Goal: Task Accomplishment & Management: Use online tool/utility

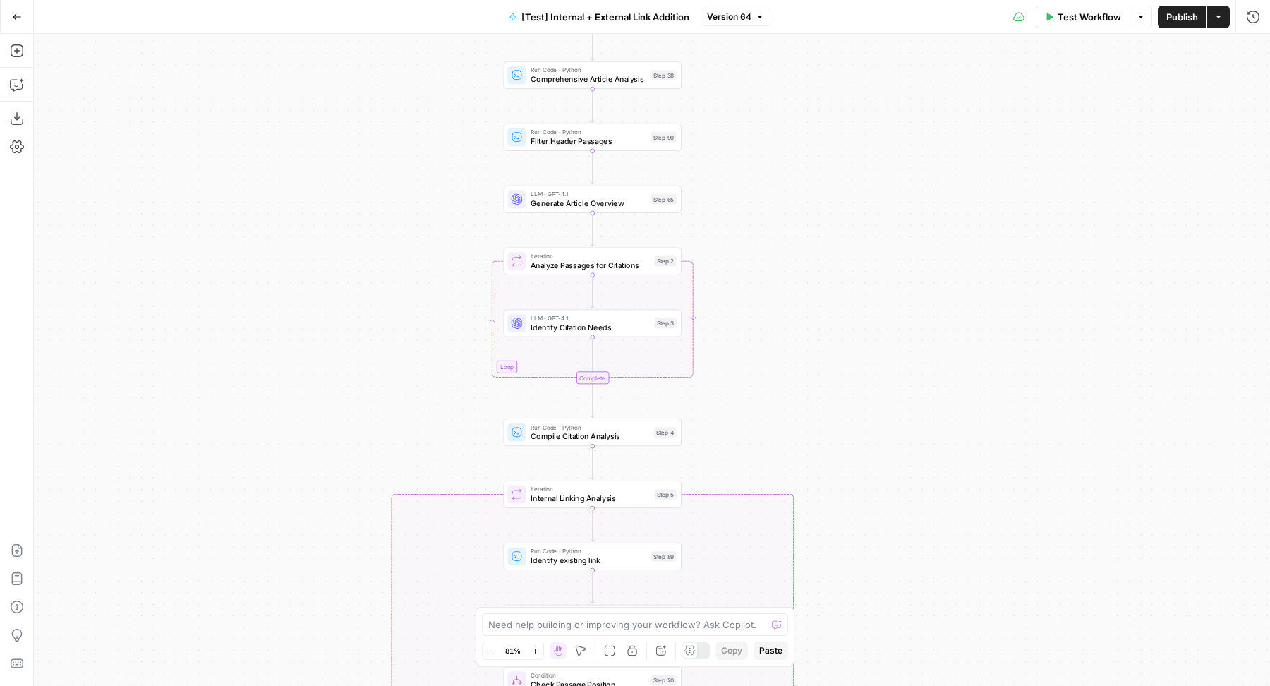
click at [755, 16] on icon "button" at bounding box center [759, 17] width 8 height 8
click at [832, 22] on div "Test Workflow Options Publish Actions Run History" at bounding box center [1020, 16] width 500 height 33
click at [740, 11] on span "Version 64" at bounding box center [729, 17] width 44 height 13
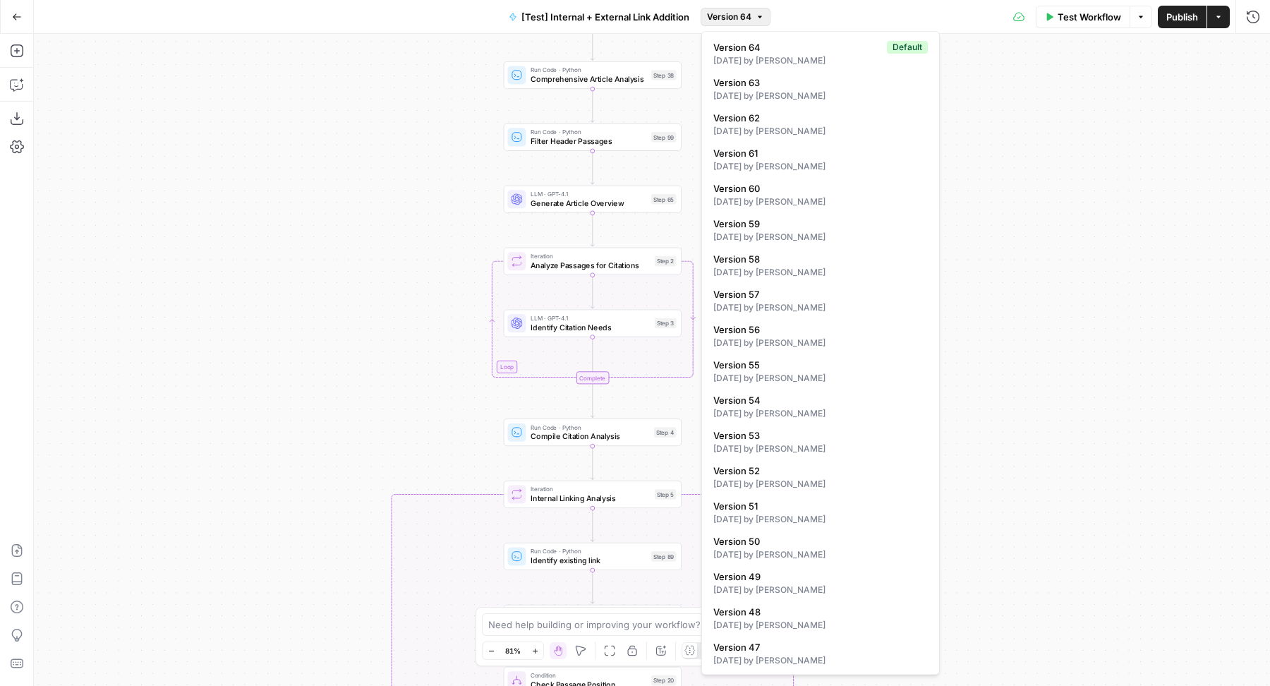
click at [740, 11] on span "Version 64" at bounding box center [729, 17] width 44 height 13
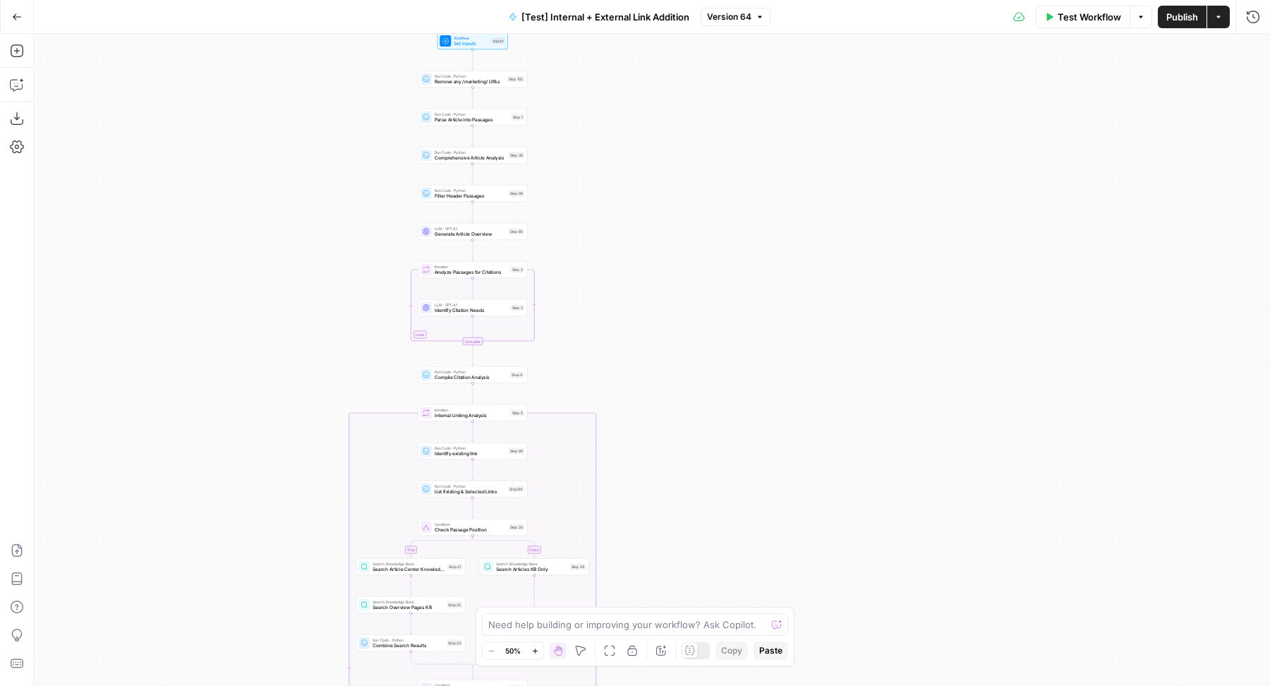
click at [1223, 17] on button "Actions" at bounding box center [1218, 17] width 23 height 23
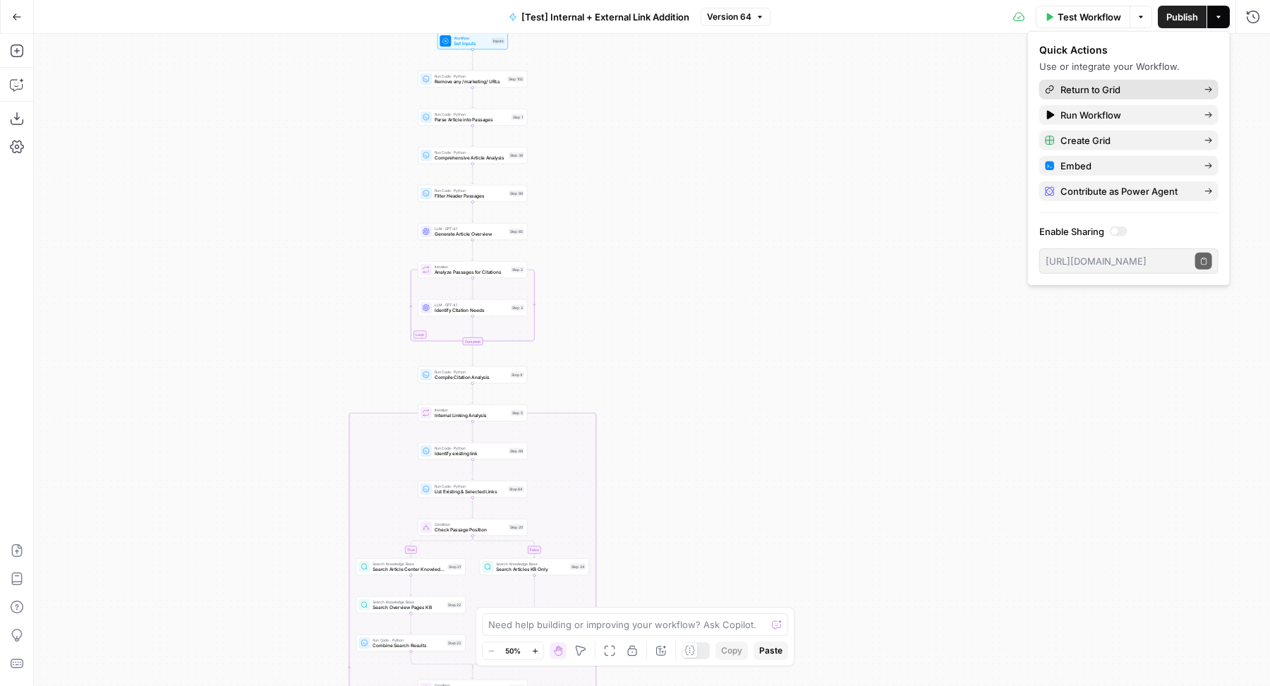
click at [1138, 87] on span "Return to Grid" at bounding box center [1126, 90] width 133 height 14
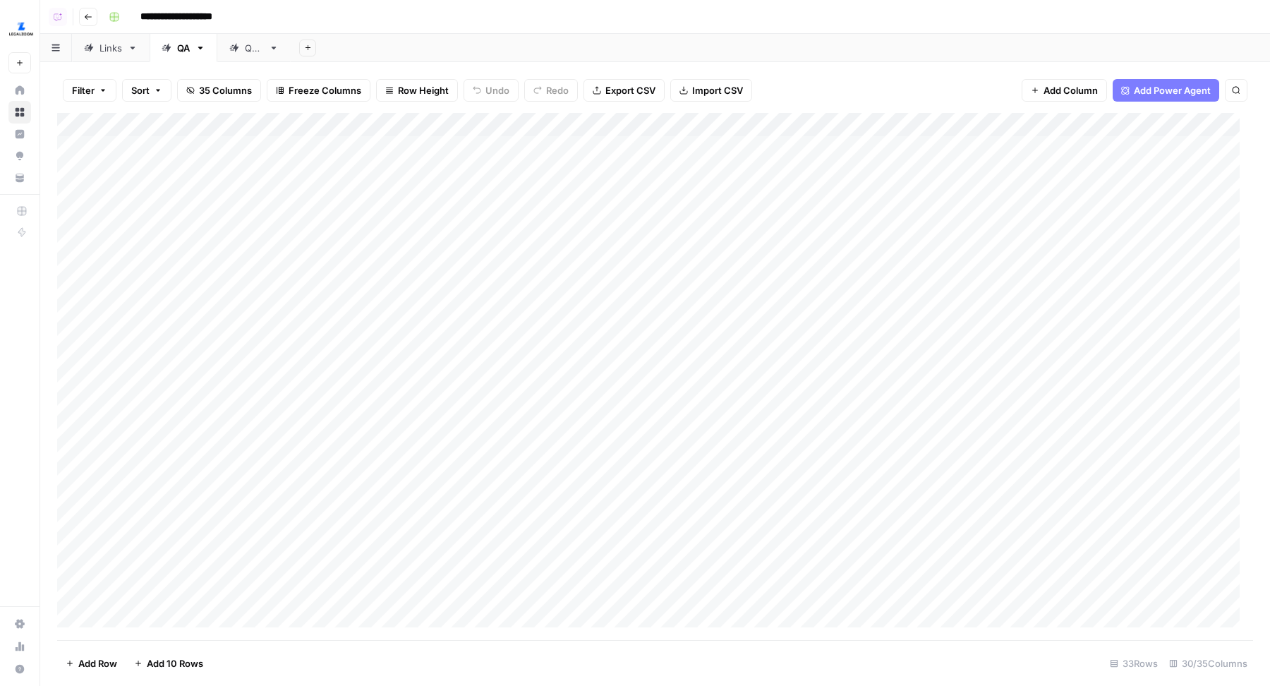
click at [261, 46] on div "QA2" at bounding box center [254, 48] width 18 height 14
drag, startPoint x: 332, startPoint y: 122, endPoint x: 408, endPoint y: 122, distance: 76.2
click at [408, 122] on div "Add Column" at bounding box center [655, 172] width 1196 height 119
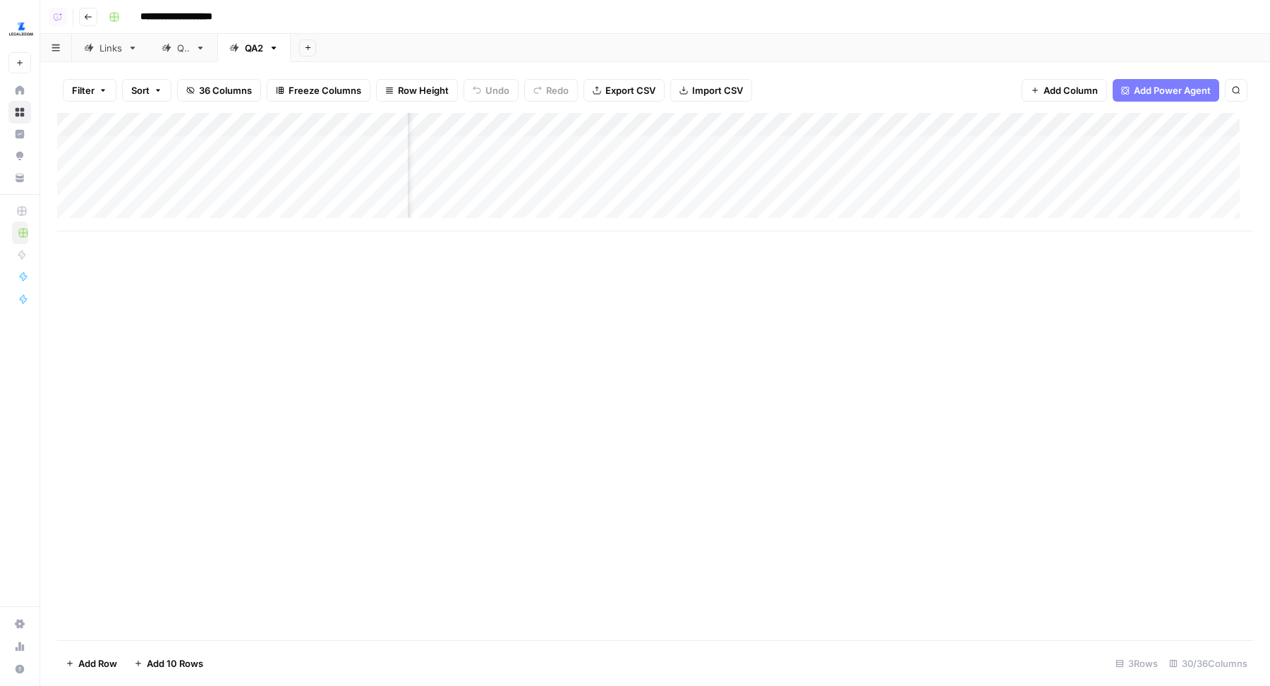
click at [171, 44] on icon at bounding box center [167, 48] width 10 height 10
click at [573, 123] on div "Add Column" at bounding box center [655, 377] width 1196 height 528
click at [770, 91] on div "Filter Sort 35 Columns Freeze Columns Row Height Undo Redo Export CSV Import CS…" at bounding box center [655, 90] width 1196 height 45
click at [761, 119] on div "Add Column" at bounding box center [655, 377] width 1196 height 528
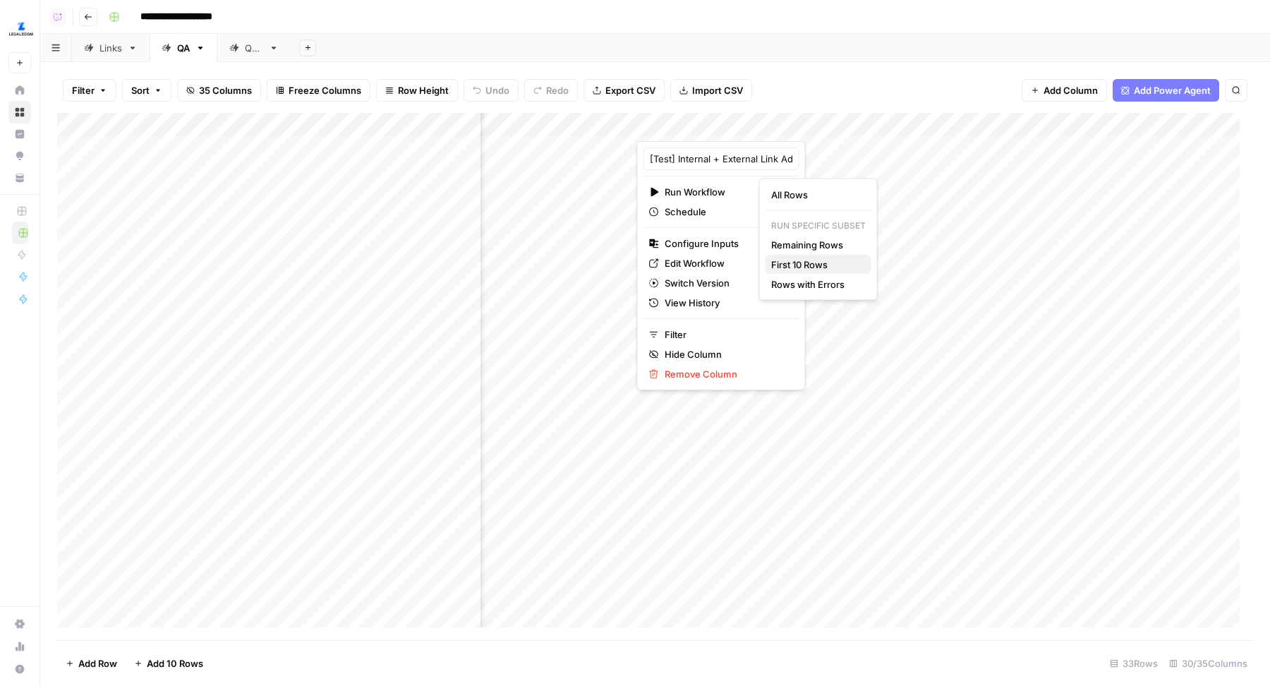
click at [803, 261] on span "First 10 Rows" at bounding box center [815, 264] width 89 height 14
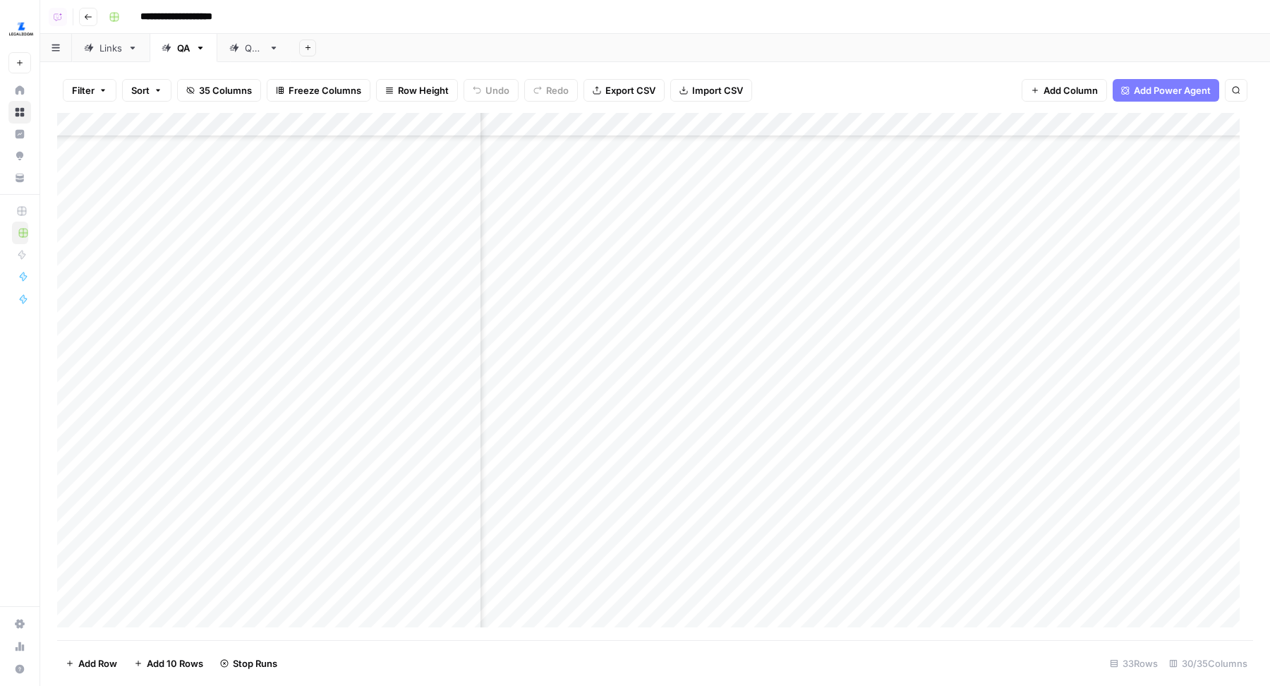
scroll to position [92, 506]
click at [874, 297] on div "Add Column" at bounding box center [655, 377] width 1196 height 528
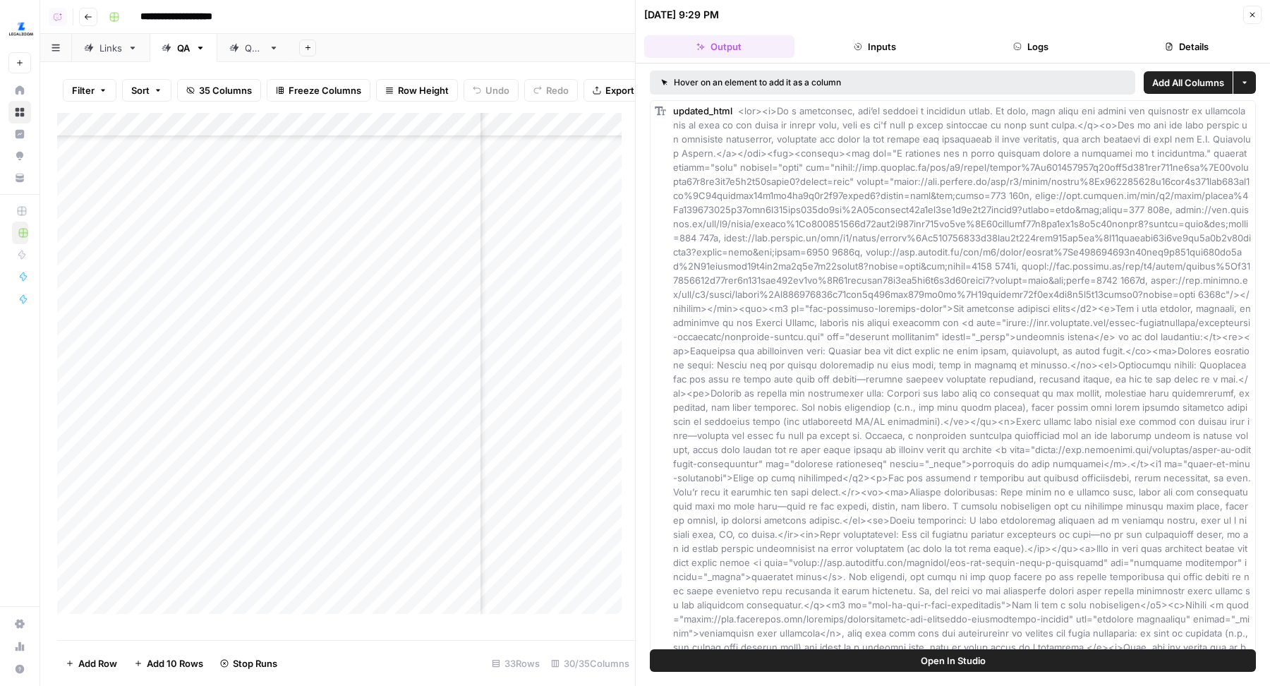
click at [1191, 40] on button "Details" at bounding box center [1186, 46] width 150 height 23
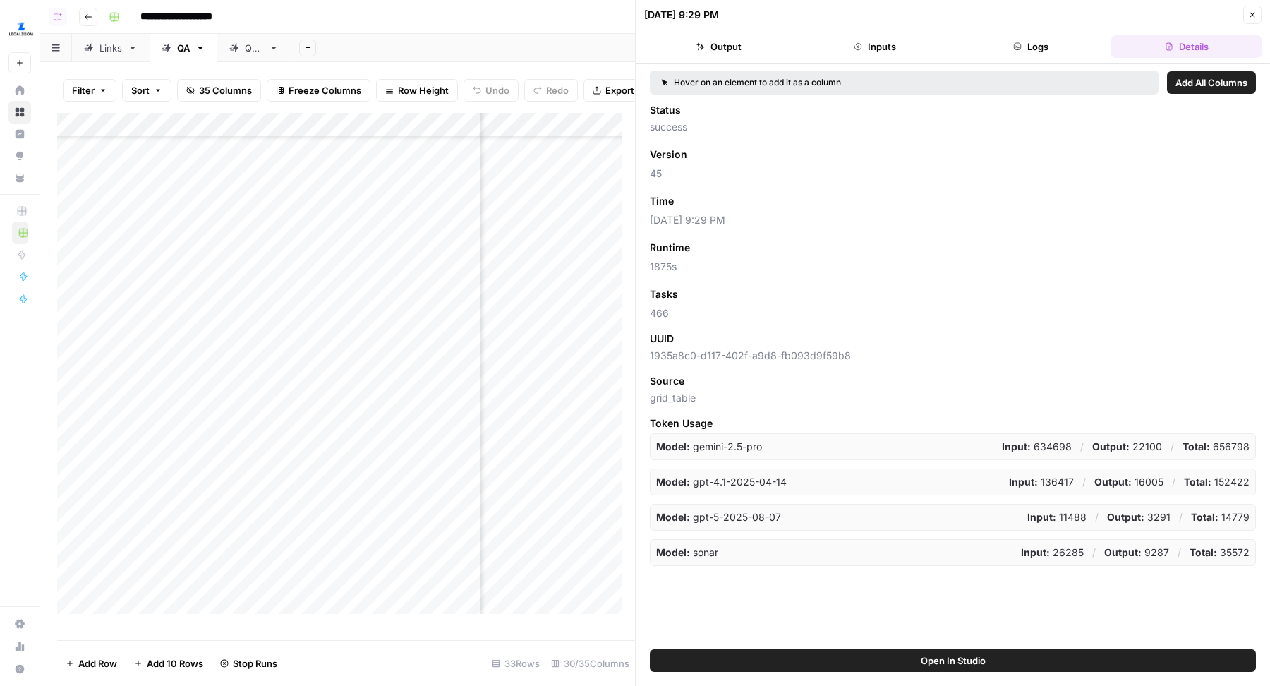
click at [1245, 10] on button "Close" at bounding box center [1252, 15] width 18 height 18
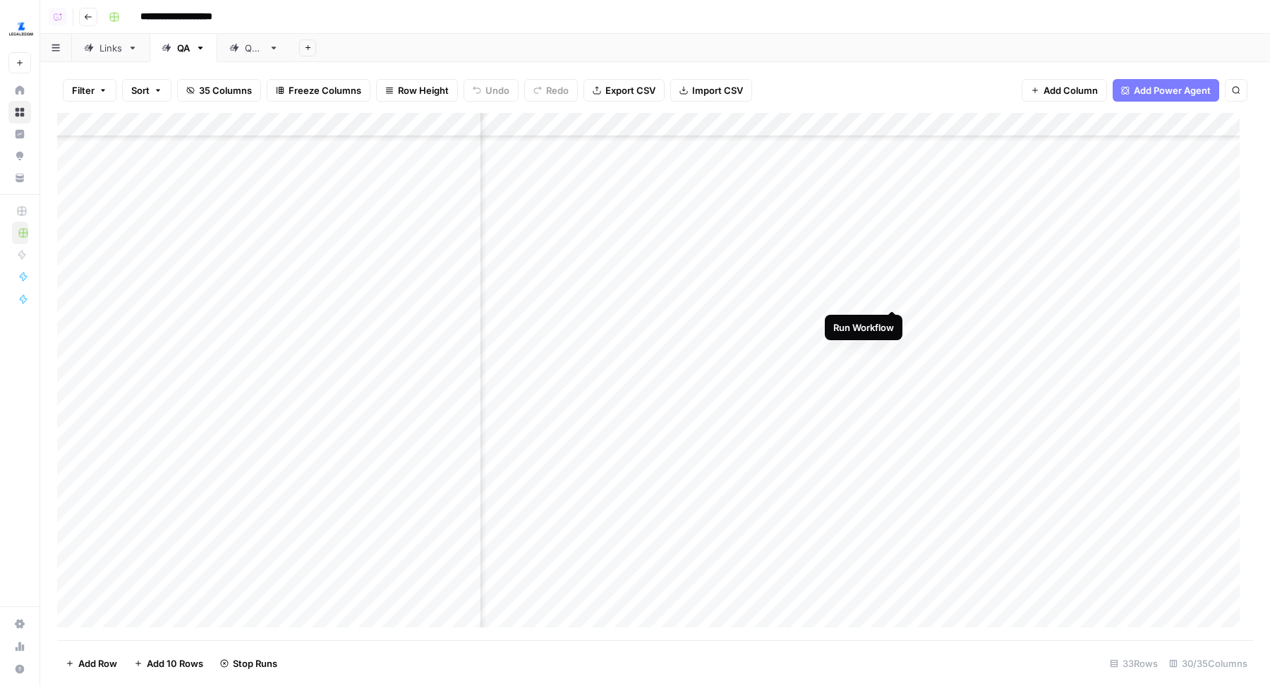
click at [891, 297] on div "Add Column" at bounding box center [655, 377] width 1196 height 528
click at [893, 322] on div "Add Column" at bounding box center [655, 377] width 1196 height 528
click at [894, 345] on div "Add Column" at bounding box center [655, 377] width 1196 height 528
click at [895, 368] on div "Add Column" at bounding box center [655, 377] width 1196 height 528
click at [892, 393] on div "Add Column" at bounding box center [655, 377] width 1196 height 528
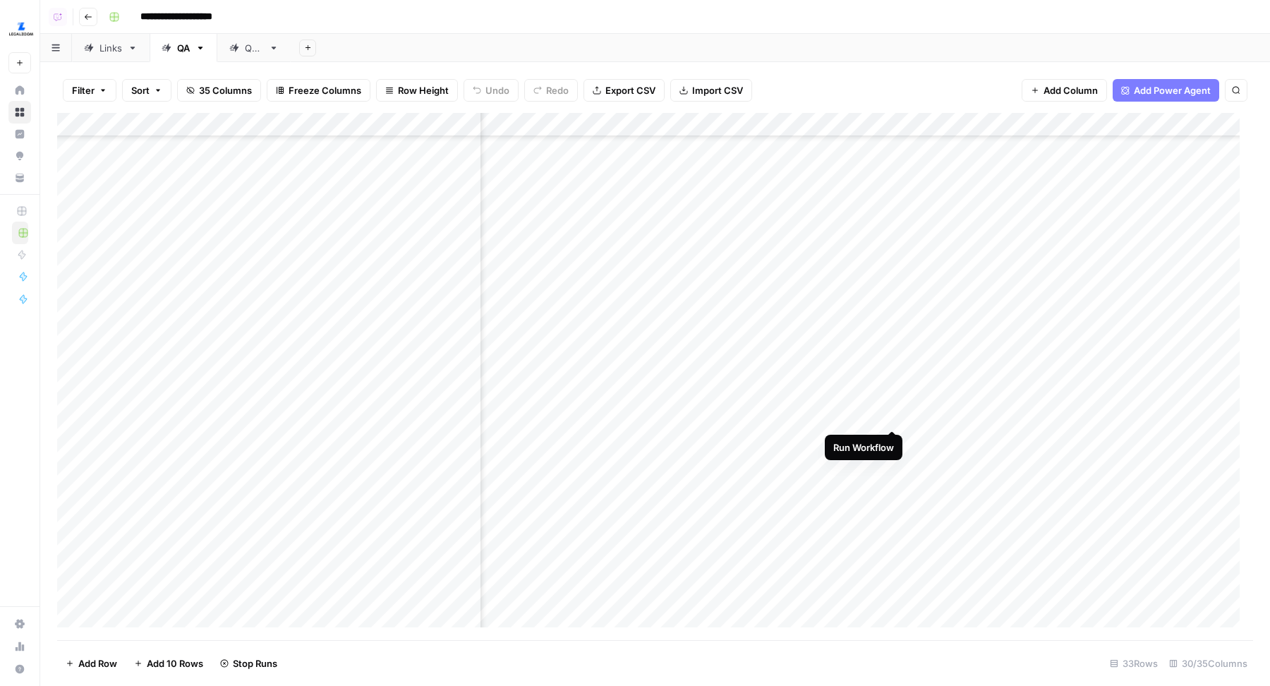
click at [892, 414] on div "Add Column" at bounding box center [655, 377] width 1196 height 528
click at [895, 437] on div "Add Column" at bounding box center [655, 377] width 1196 height 528
click at [891, 462] on div "Add Column" at bounding box center [655, 377] width 1196 height 528
click at [892, 489] on div "Add Column" at bounding box center [655, 377] width 1196 height 528
click at [239, 267] on div "Add Column" at bounding box center [655, 377] width 1196 height 528
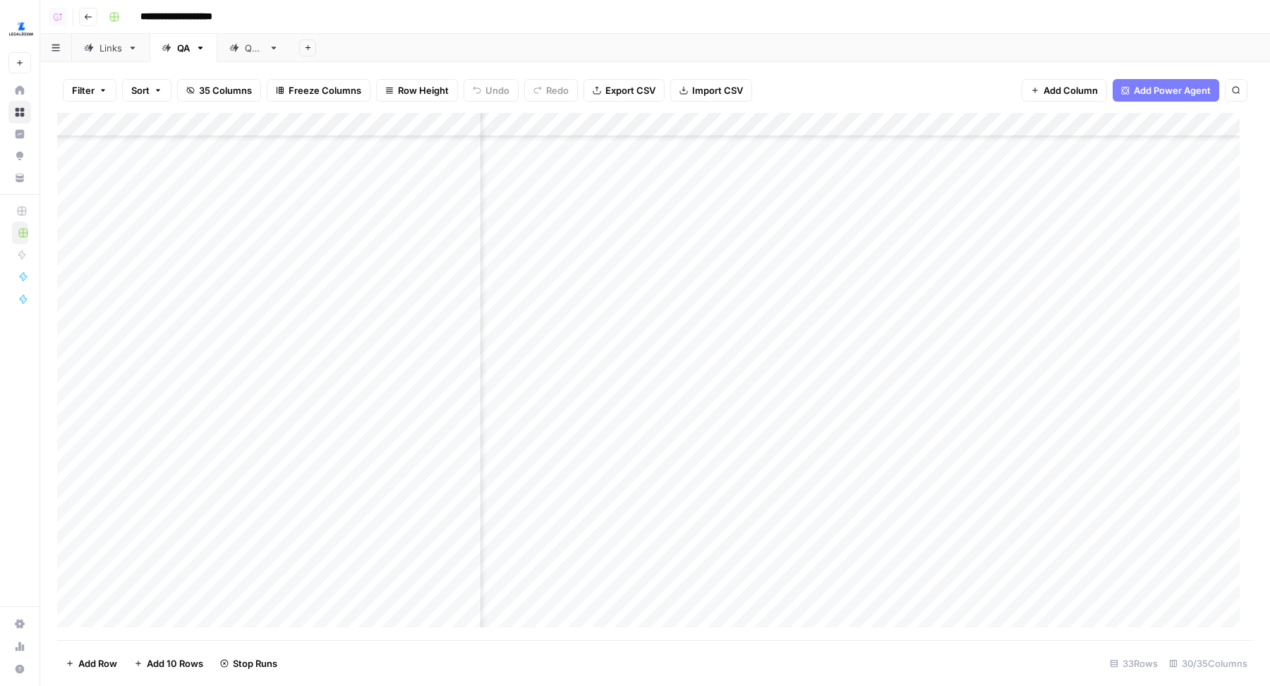
drag, startPoint x: 271, startPoint y: 284, endPoint x: 243, endPoint y: 482, distance: 199.4
click at [243, 482] on div "Add Column" at bounding box center [655, 377] width 1196 height 528
